Goal: Use online tool/utility: Use online tool/utility

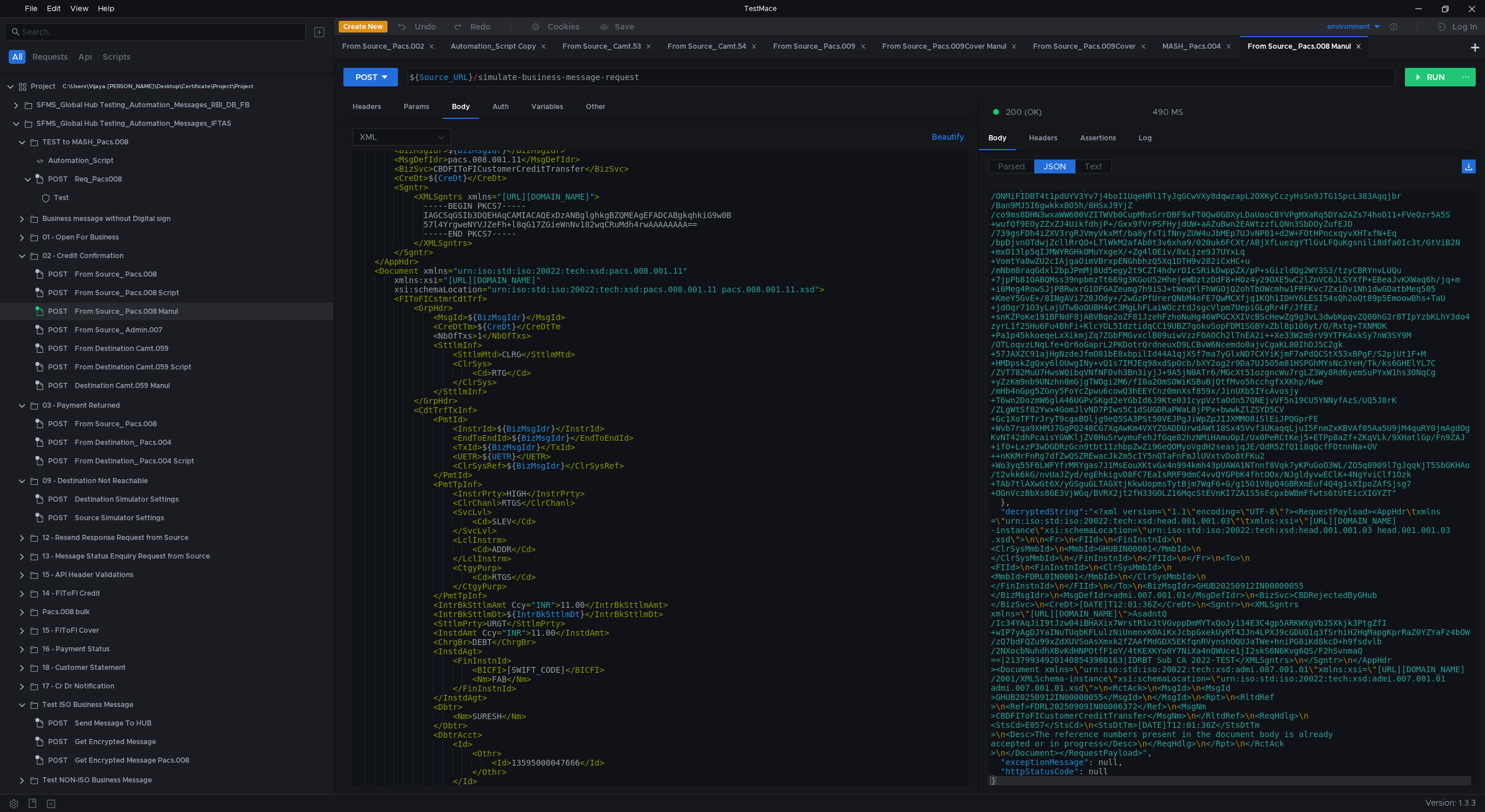
scroll to position [348, 0]
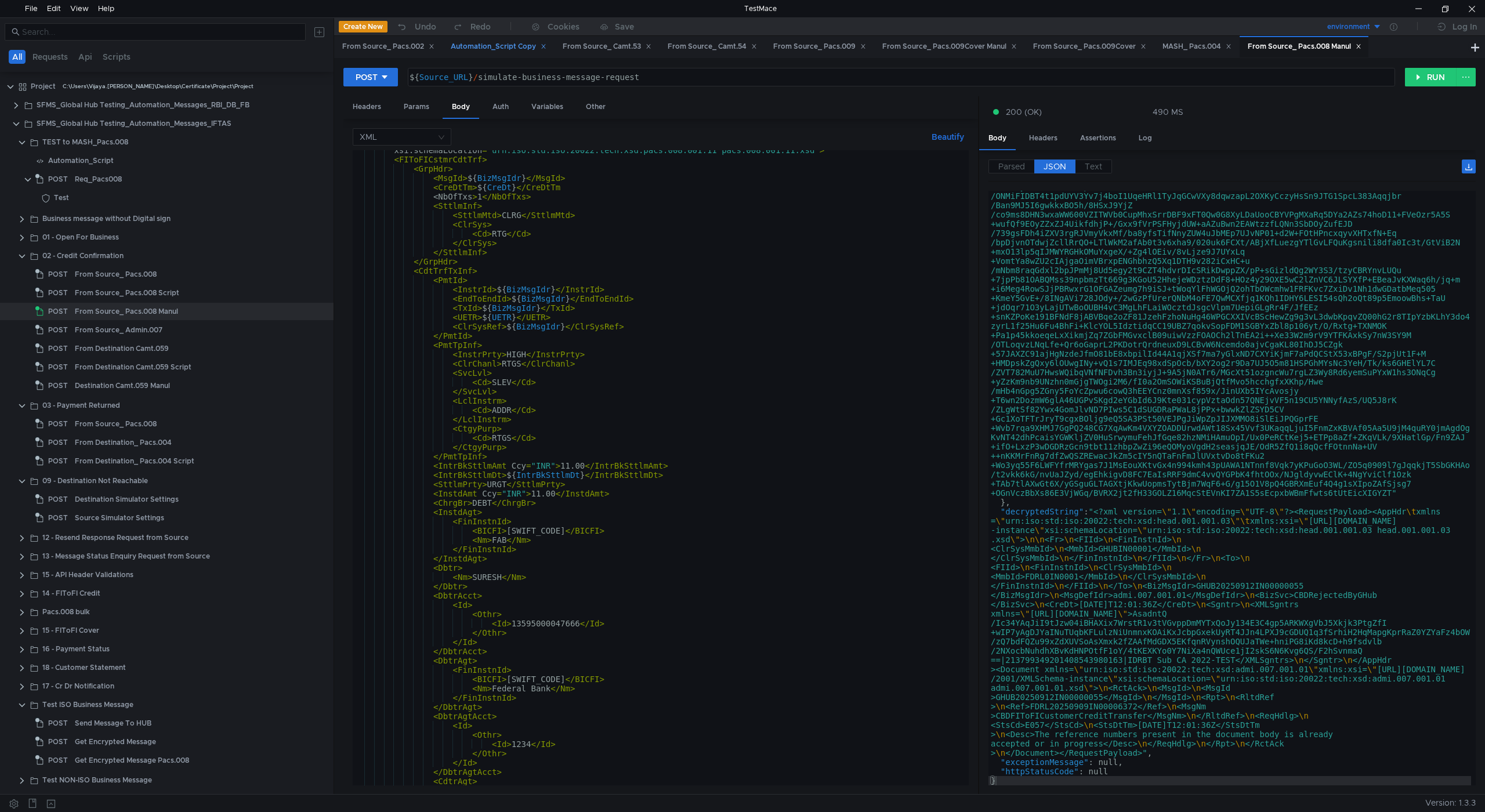
click at [496, 50] on div "Automation_Script Copy" at bounding box center [498, 47] width 95 height 12
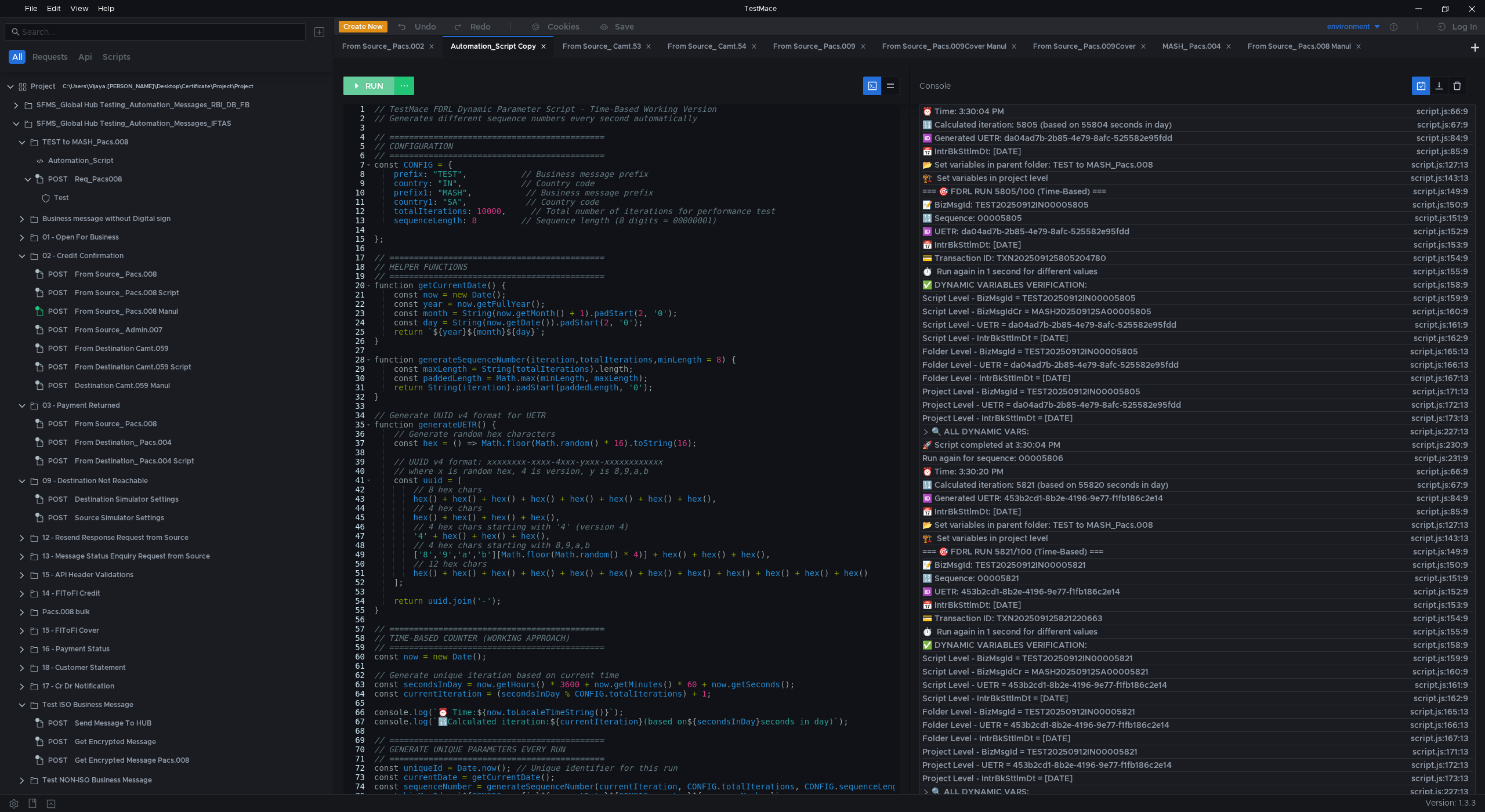
click at [377, 84] on button "RUN" at bounding box center [369, 86] width 52 height 18
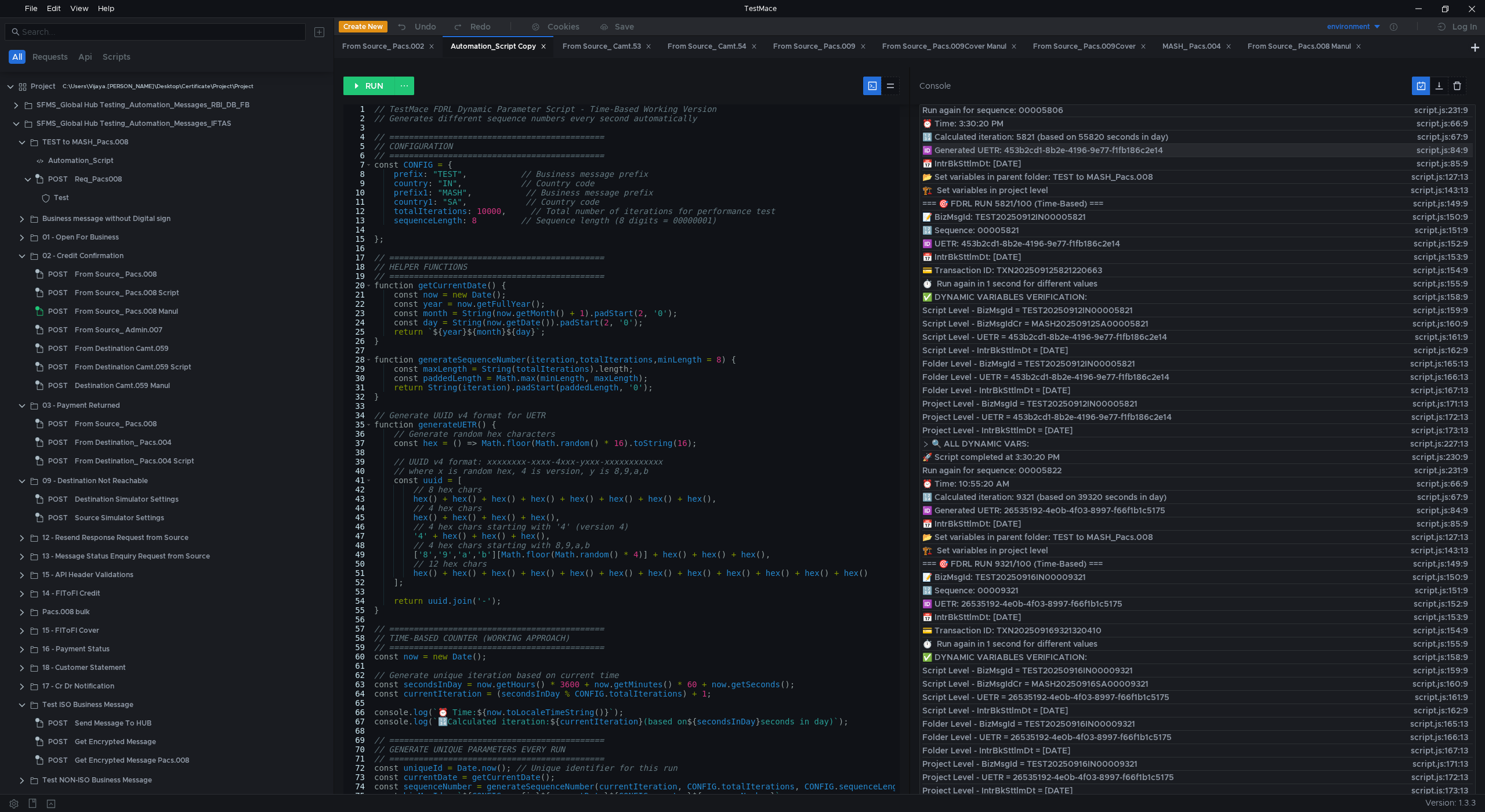
scroll to position [507, 0]
drag, startPoint x: 1012, startPoint y: 295, endPoint x: 1172, endPoint y: 297, distance: 160.0
click at [1172, 365] on div "Folder Level - UETR = 453b2cd1-8b2e-4196-9e77-f1fb186c2e14 script.js:166:13" at bounding box center [1197, 371] width 550 height 13
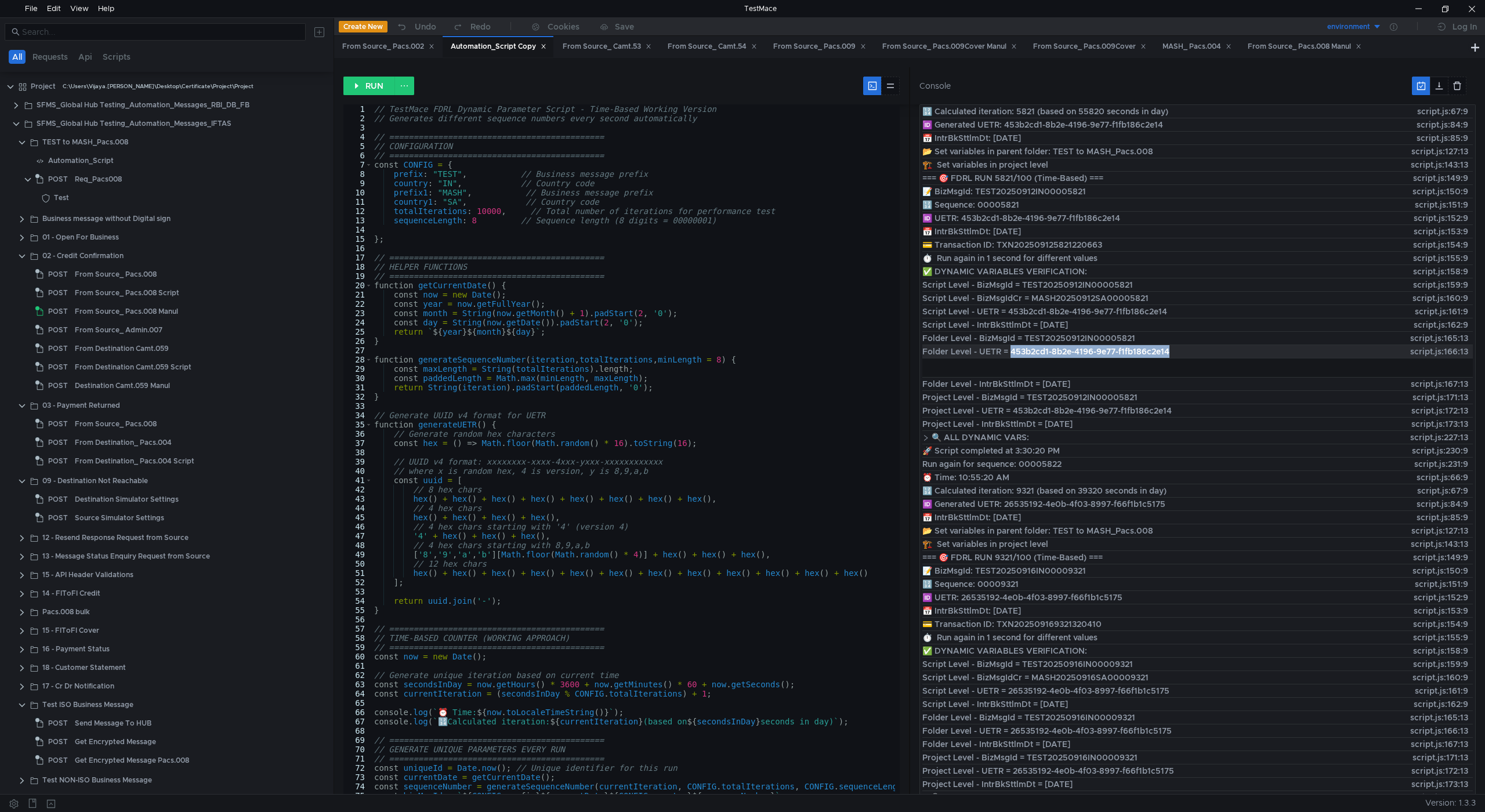
copy span "453b2cd1-8b2e-4196-9e77-f1fb186c2e14"
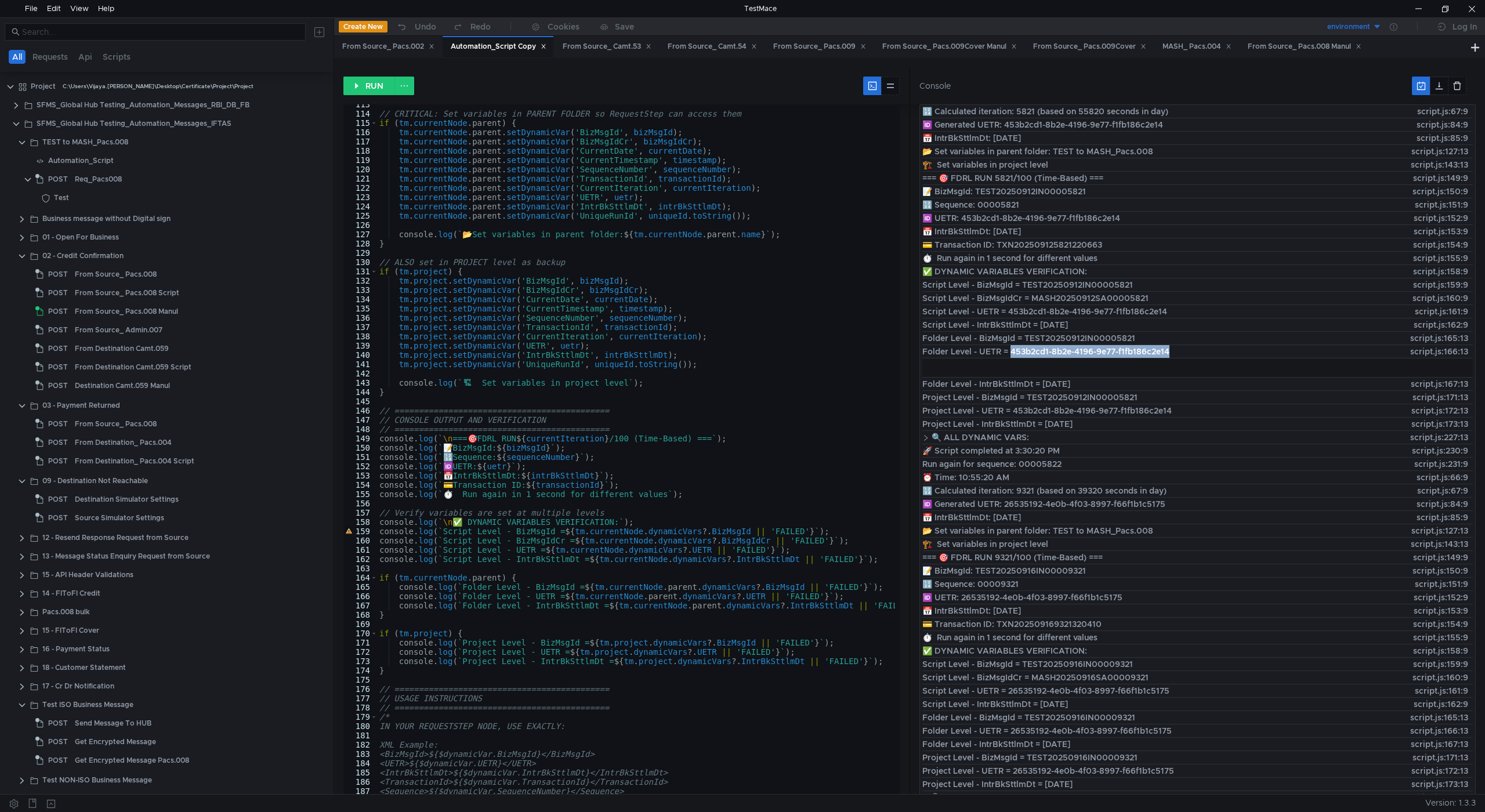
scroll to position [1044, 0]
click at [1307, 47] on div "From Source_ Pacs.008 Manul" at bounding box center [1305, 47] width 114 height 12
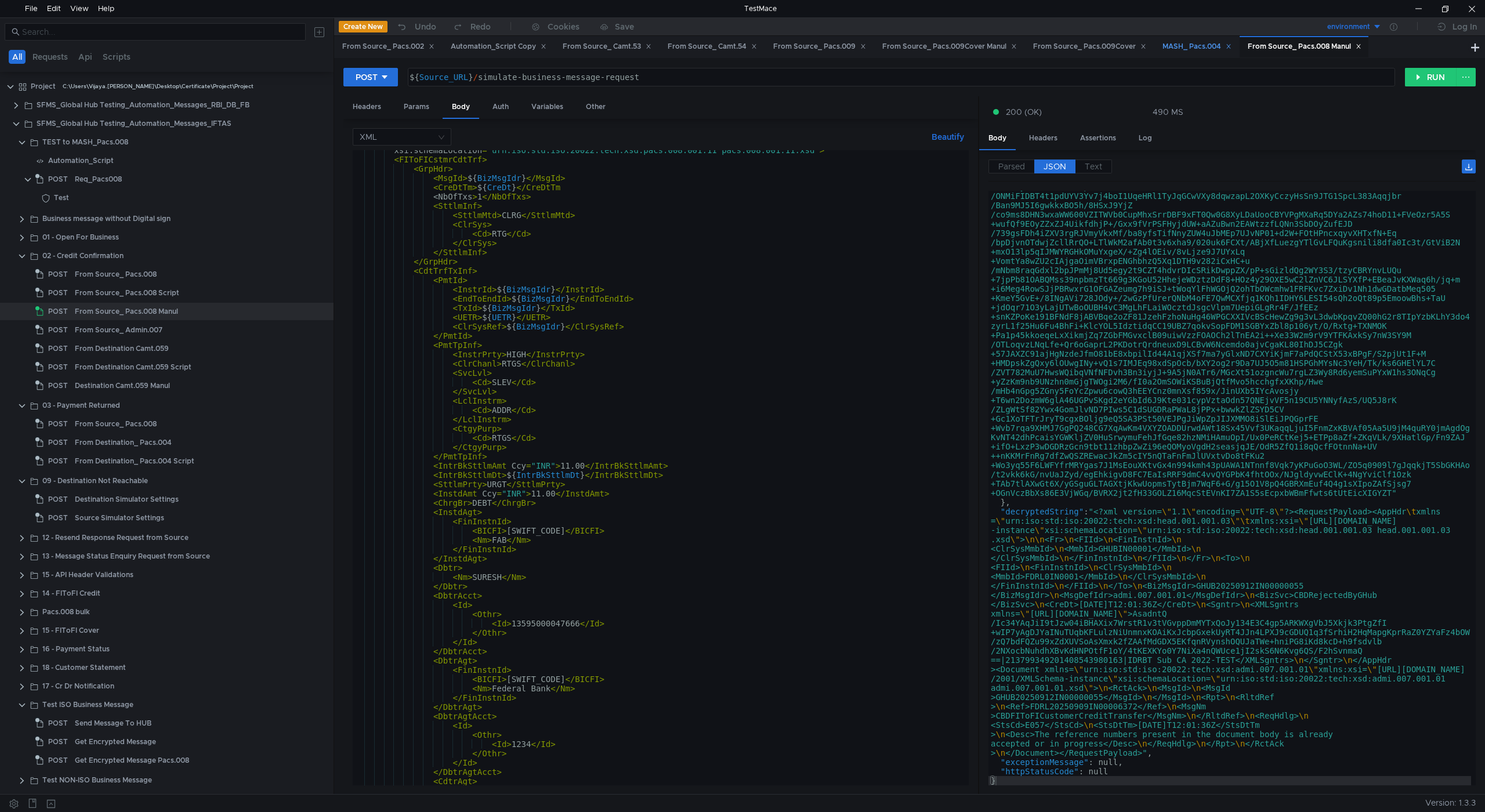
click at [1199, 50] on div "MASH_ Pacs.004" at bounding box center [1197, 47] width 69 height 12
